Goal: Task Accomplishment & Management: Manage account settings

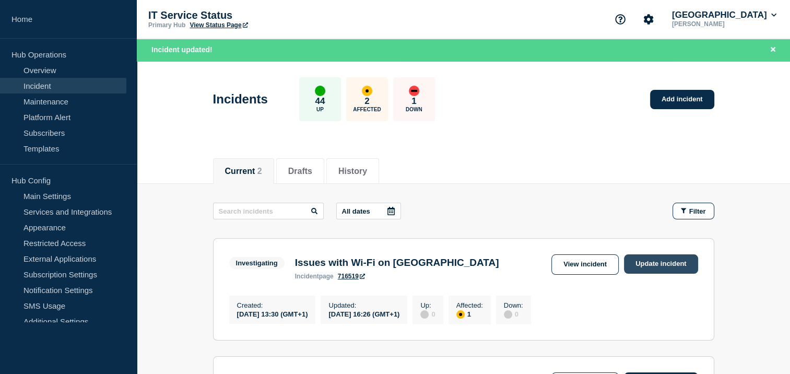
click at [658, 261] on link "Update incident" at bounding box center [661, 263] width 74 height 19
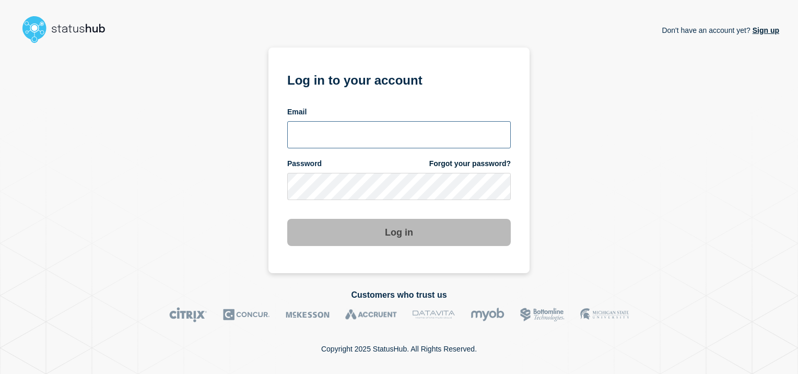
type input "[PERSON_NAME][EMAIL_ADDRESS][DOMAIN_NAME]"
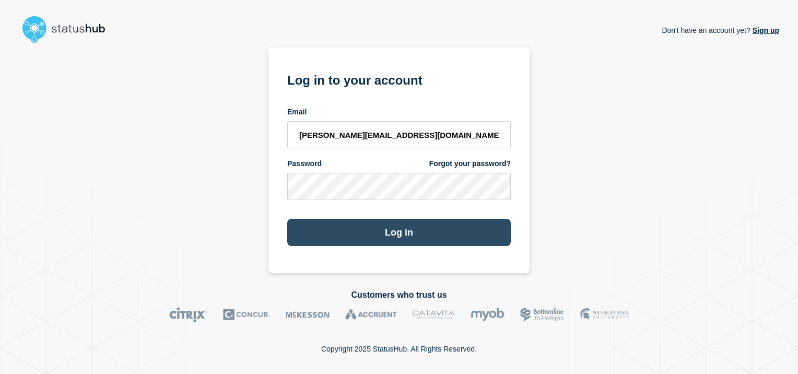
click at [393, 244] on button "Log in" at bounding box center [399, 232] width 224 height 27
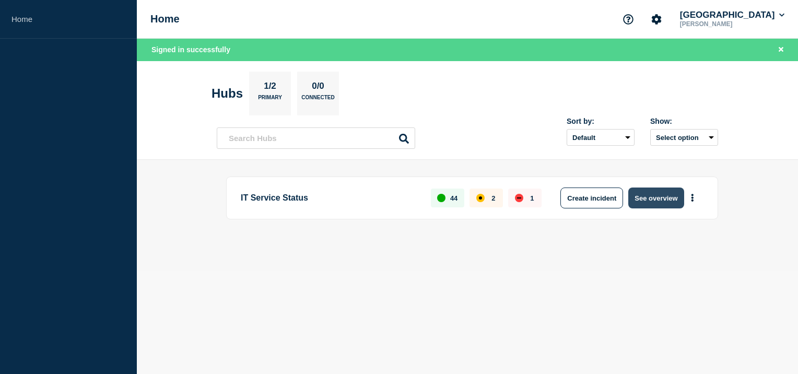
click at [635, 196] on button "See overview" at bounding box center [655, 197] width 55 height 21
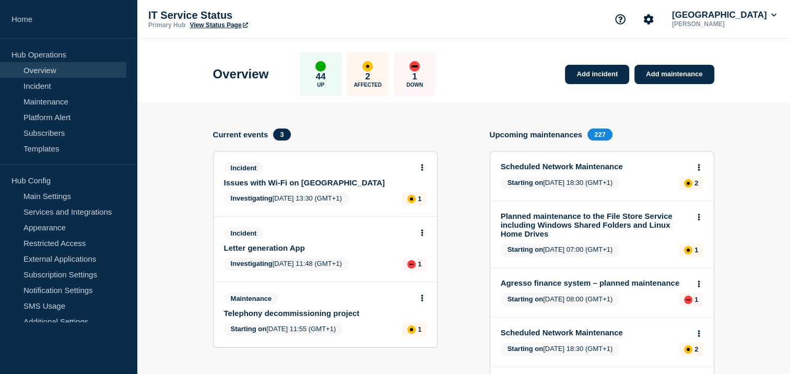
click at [338, 178] on link "Issues with Wi-Fi on [GEOGRAPHIC_DATA]" at bounding box center [318, 182] width 189 height 9
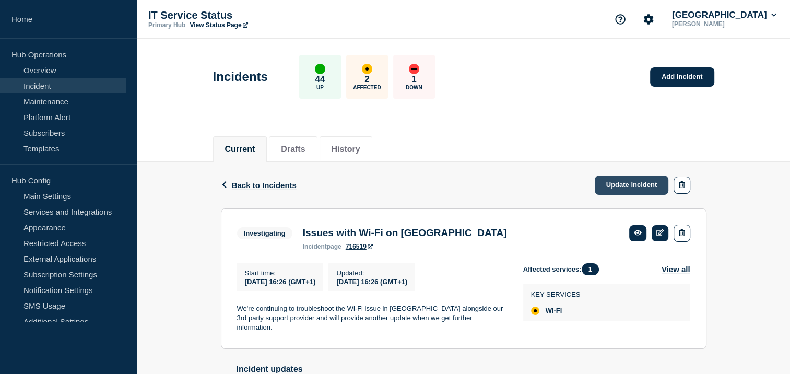
click at [617, 186] on link "Update incident" at bounding box center [632, 184] width 74 height 19
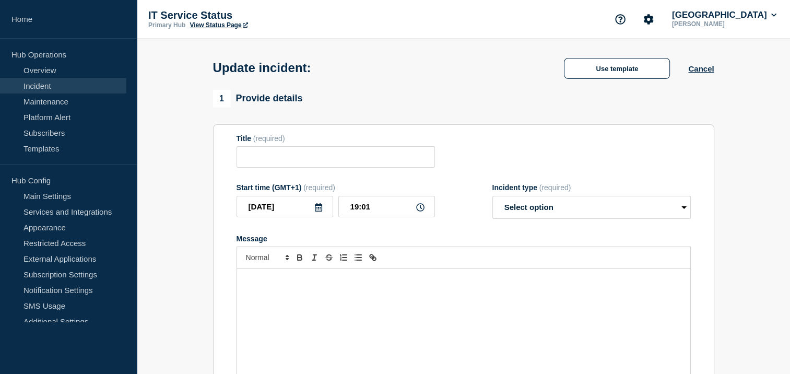
type input "Issues with Wi-Fi on [GEOGRAPHIC_DATA]"
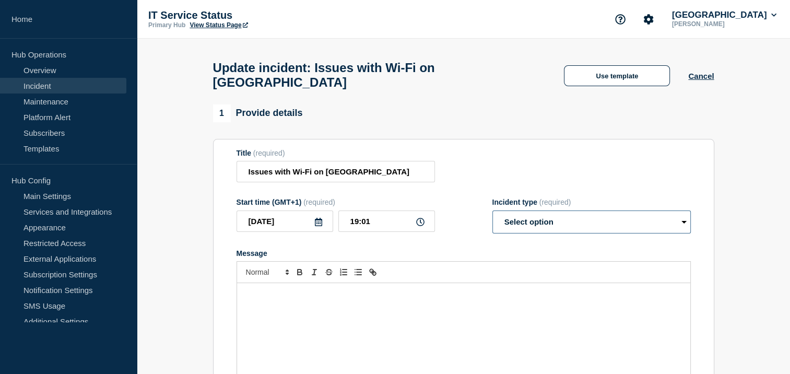
click at [678, 227] on select "Select option Investigating Identified Monitoring Resolved" at bounding box center [592, 221] width 198 height 23
select select "monitoring"
click at [493, 217] on select "Select option Investigating Identified Monitoring Resolved" at bounding box center [592, 221] width 198 height 23
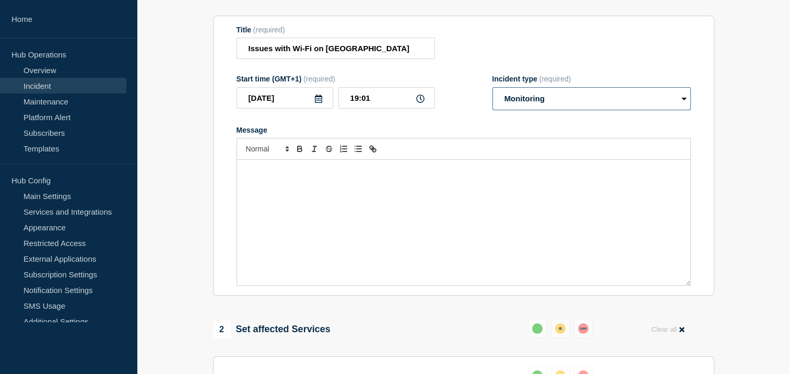
scroll to position [130, 0]
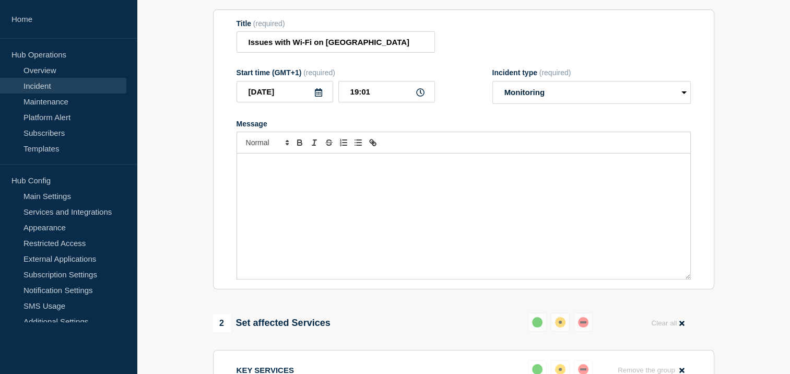
click at [348, 191] on div "Message" at bounding box center [463, 216] width 453 height 125
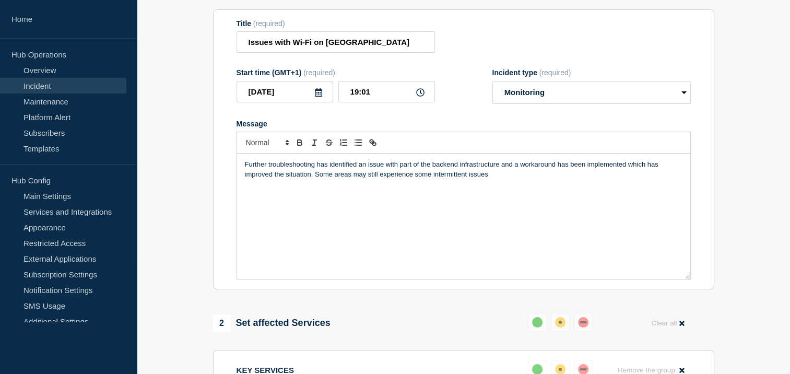
click at [353, 179] on p "Further troubleshooting has identified an issue with part of the backend infras…" at bounding box center [464, 169] width 438 height 19
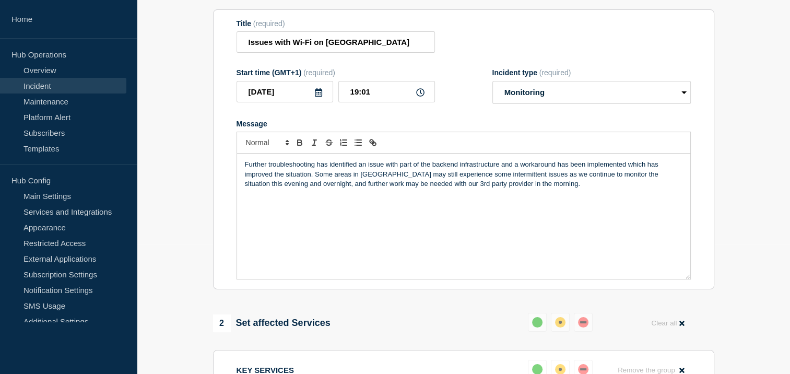
click at [311, 182] on p "Further troubleshooting has identified an issue with part of the backend infras…" at bounding box center [464, 174] width 438 height 29
click at [663, 191] on p "Further troubleshooting has identified an issue with part of the backend infras…" at bounding box center [464, 179] width 438 height 39
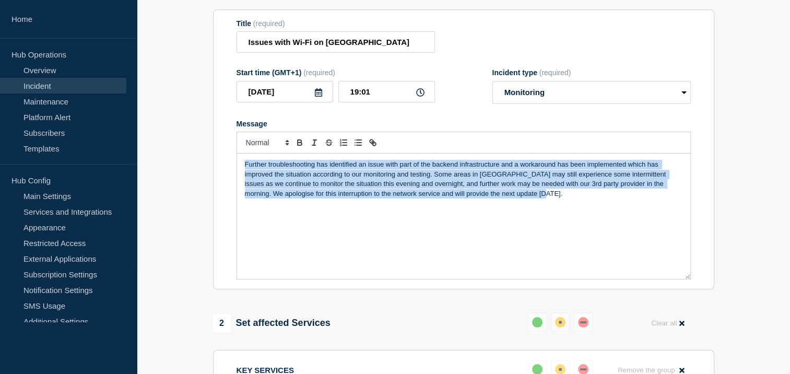
drag, startPoint x: 537, startPoint y: 201, endPoint x: 224, endPoint y: 170, distance: 314.4
click at [224, 170] on section "Title (required) Issues with Wi-Fi on [GEOGRAPHIC_DATA] Campus Start time (GMT+…" at bounding box center [463, 149] width 501 height 280
copy p "Further troubleshooting has identified an issue with part of the backend infras…"
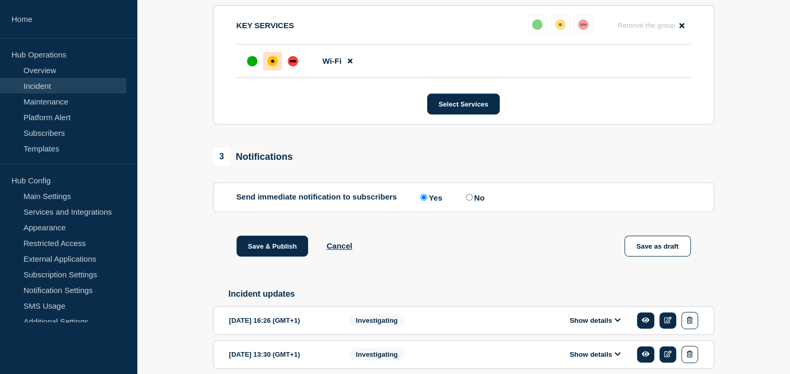
scroll to position [527, 0]
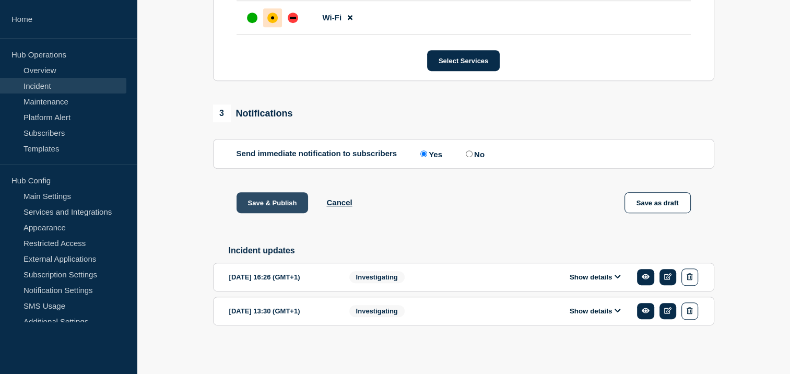
click at [268, 198] on button "Save & Publish" at bounding box center [273, 202] width 72 height 21
